Goal: Information Seeking & Learning: Learn about a topic

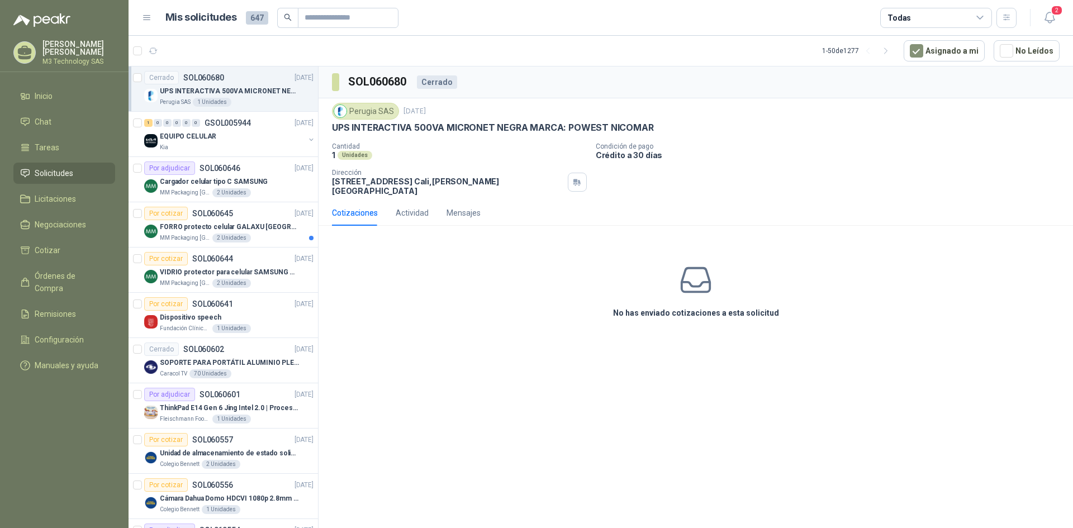
drag, startPoint x: 440, startPoint y: 251, endPoint x: 438, endPoint y: 259, distance: 8.3
click at [438, 259] on div "No has enviado cotizaciones a esta solicitud" at bounding box center [696, 291] width 754 height 112
click at [59, 141] on li "Tareas" at bounding box center [64, 147] width 88 height 12
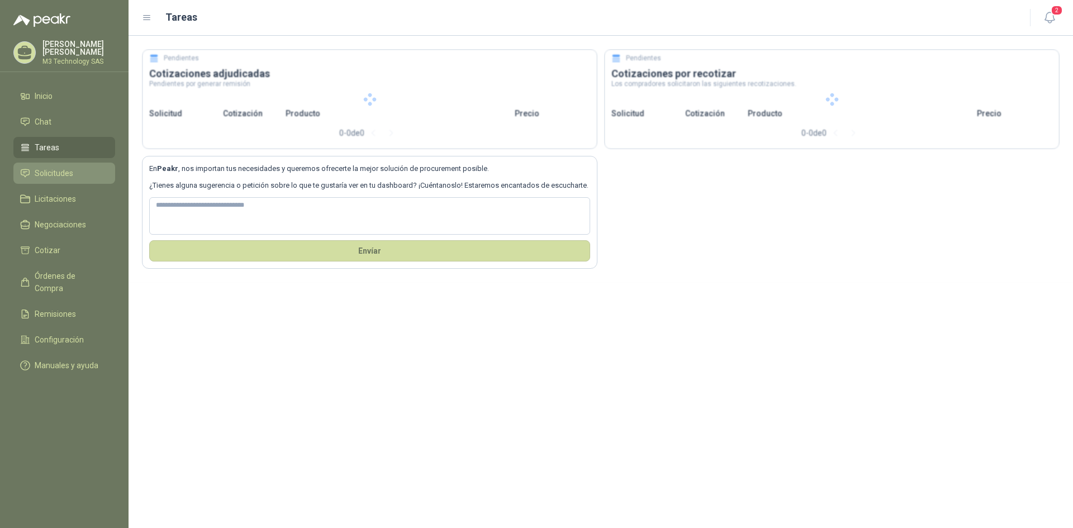
click at [60, 172] on span "Solicitudes" at bounding box center [54, 173] width 39 height 12
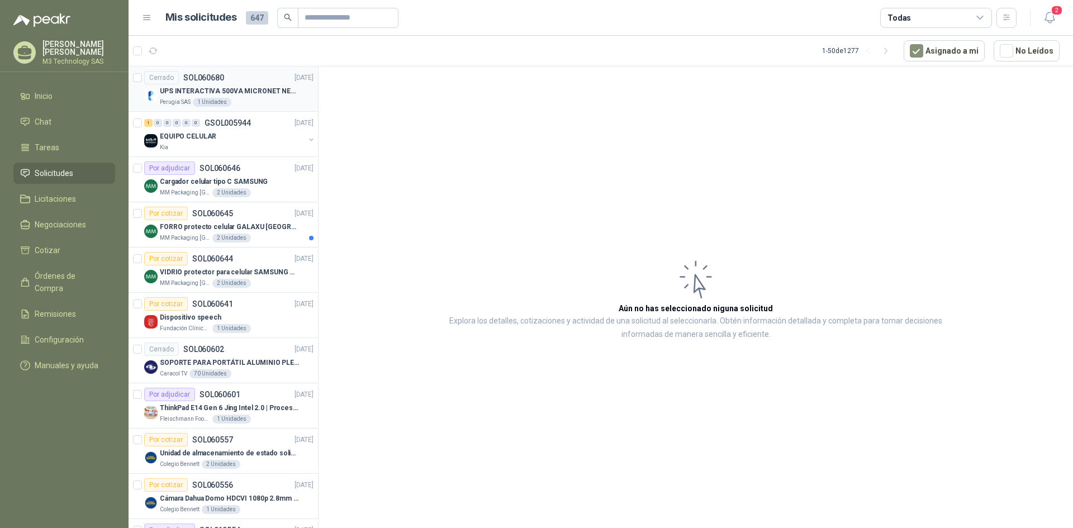
click at [246, 100] on div "Perugia SAS 1 Unidades" at bounding box center [237, 102] width 154 height 9
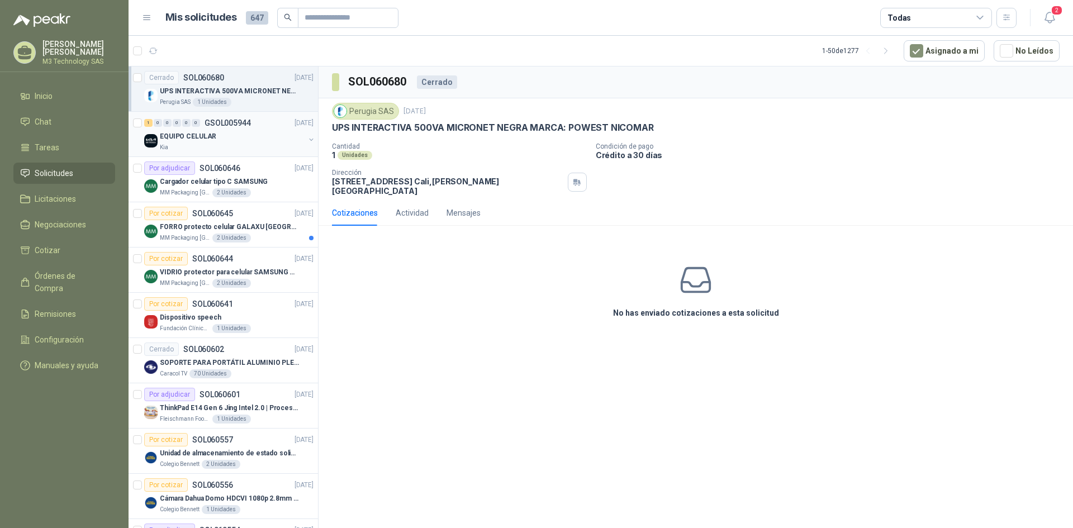
click at [258, 145] on div "Kia" at bounding box center [232, 147] width 145 height 9
